Goal: Transaction & Acquisition: Purchase product/service

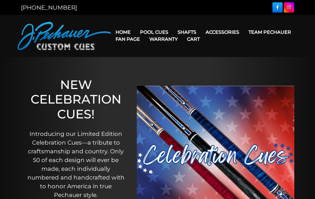
click at [187, 52] on link "JP Series (T) – NEW" at bounding box center [172, 49] width 72 height 8
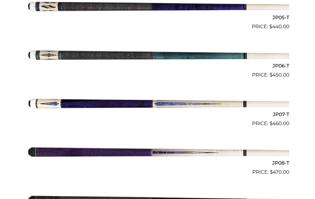
scroll to position [398, 0]
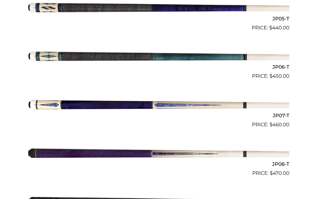
click at [275, 60] on img at bounding box center [157, 56] width 263 height 44
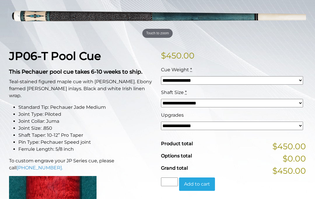
scroll to position [97, 0]
click at [293, 82] on select "**********" at bounding box center [232, 81] width 142 height 8
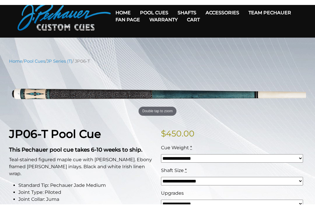
scroll to position [0, 0]
